Goal: Entertainment & Leisure: Consume media (video, audio)

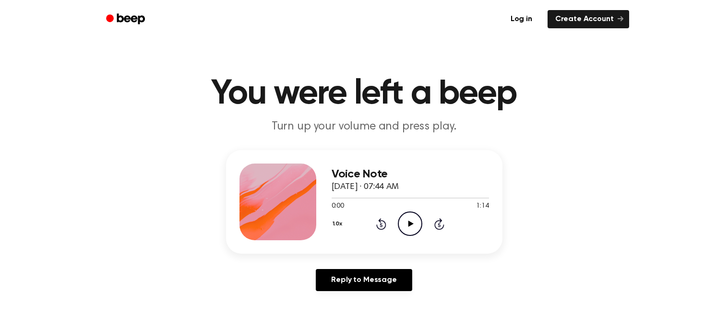
click at [410, 213] on icon "Play Audio" at bounding box center [410, 224] width 24 height 24
click at [402, 225] on icon "Play Audio" at bounding box center [410, 224] width 24 height 24
click at [441, 199] on div at bounding box center [410, 198] width 157 height 8
click at [409, 216] on icon "Play Audio" at bounding box center [410, 224] width 24 height 24
click at [395, 199] on div at bounding box center [410, 198] width 157 height 8
